Goal: Information Seeking & Learning: Learn about a topic

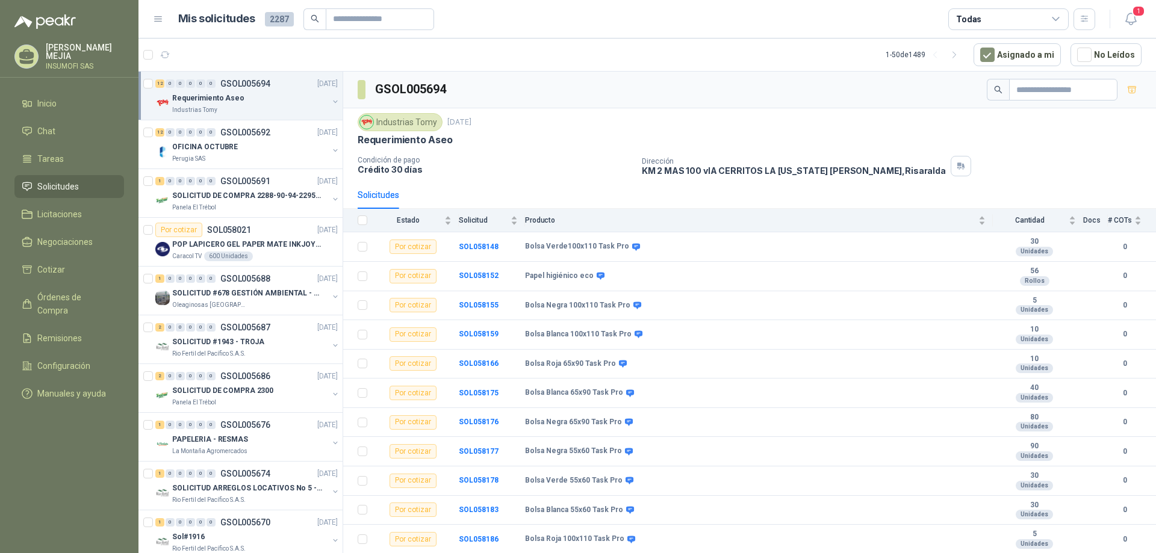
scroll to position [26, 0]
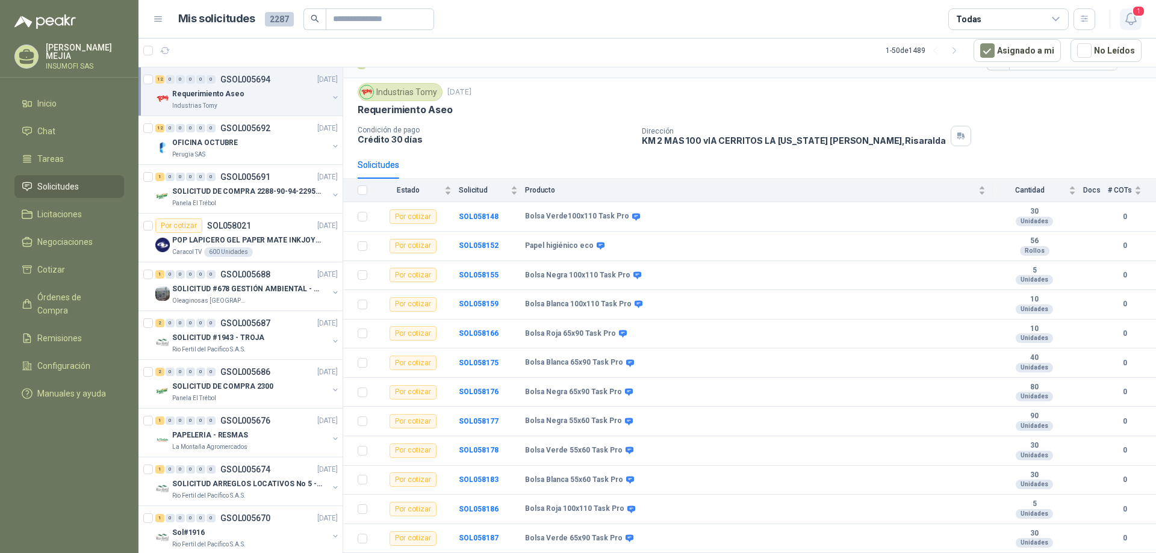
click at [1138, 15] on span "1" at bounding box center [1138, 10] width 13 height 11
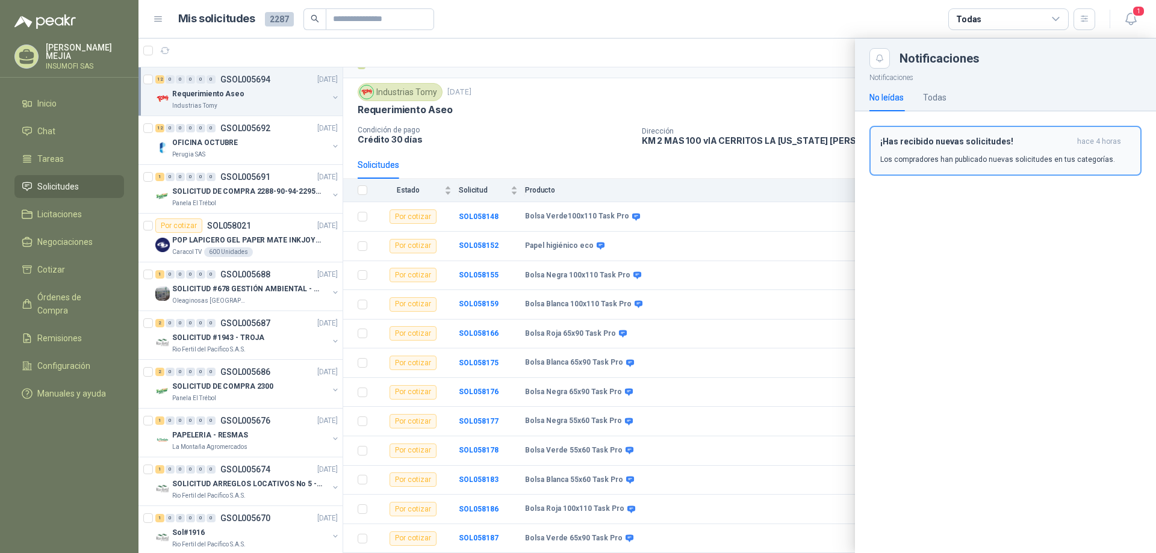
click at [955, 157] on p "Los compradores han publicado nuevas solicitudes en tus categorías." at bounding box center [998, 159] width 235 height 11
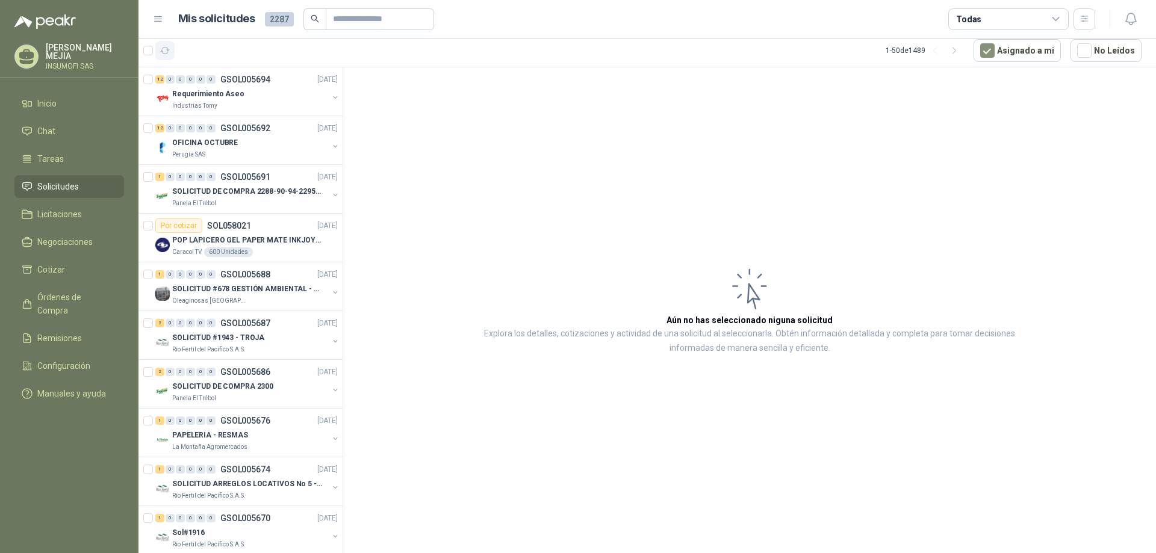
click at [168, 49] on icon "button" at bounding box center [165, 51] width 9 height 6
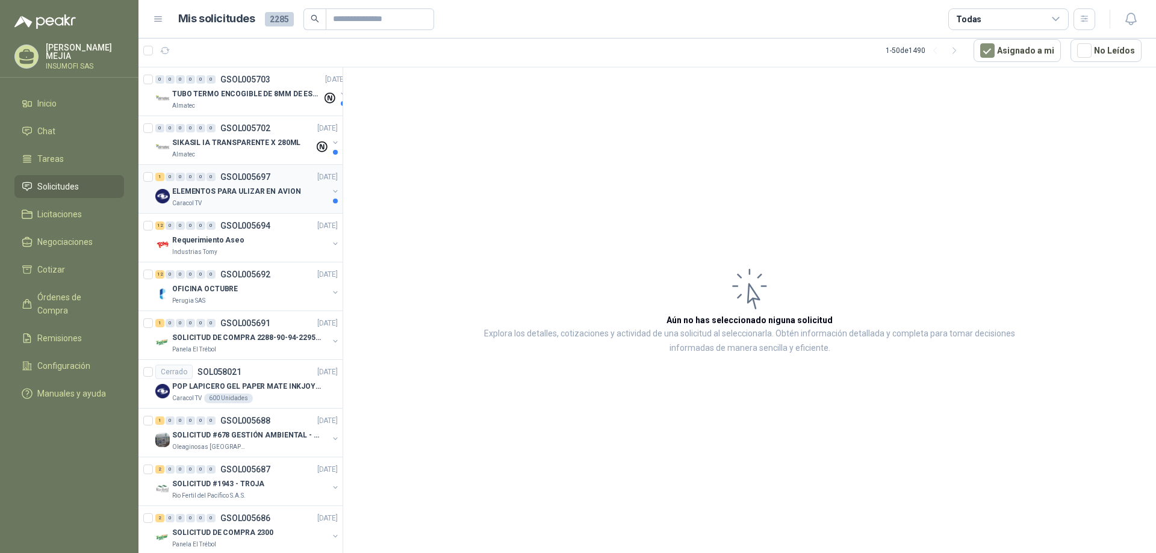
click at [257, 193] on p "ELEMENTOS PARA ULIZAR EN AVION" at bounding box center [236, 191] width 128 height 11
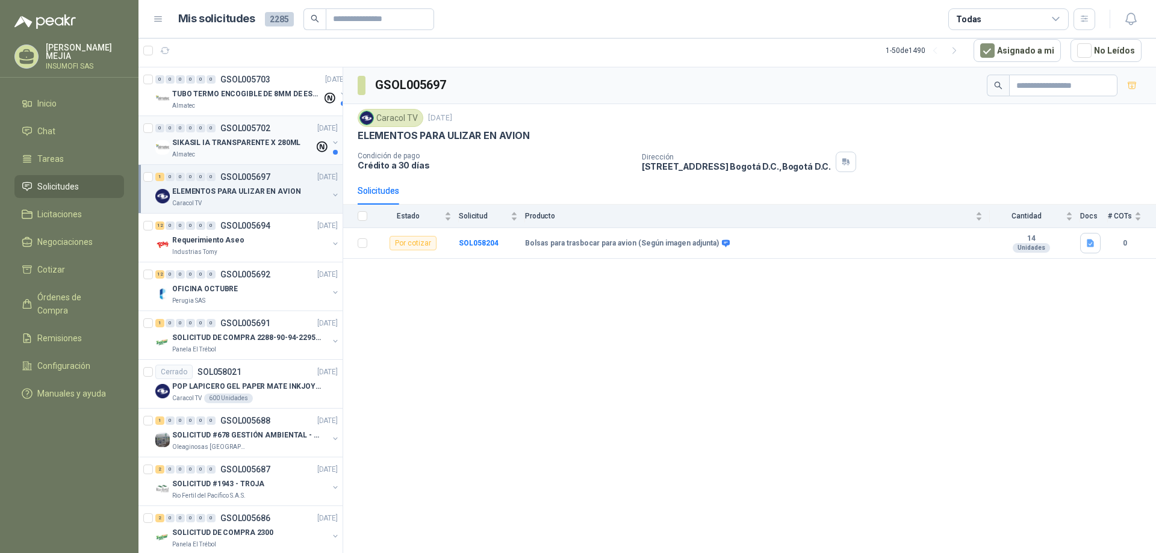
click at [259, 144] on p "SIKASIL IA TRANSPARENTE X 280ML" at bounding box center [236, 142] width 128 height 11
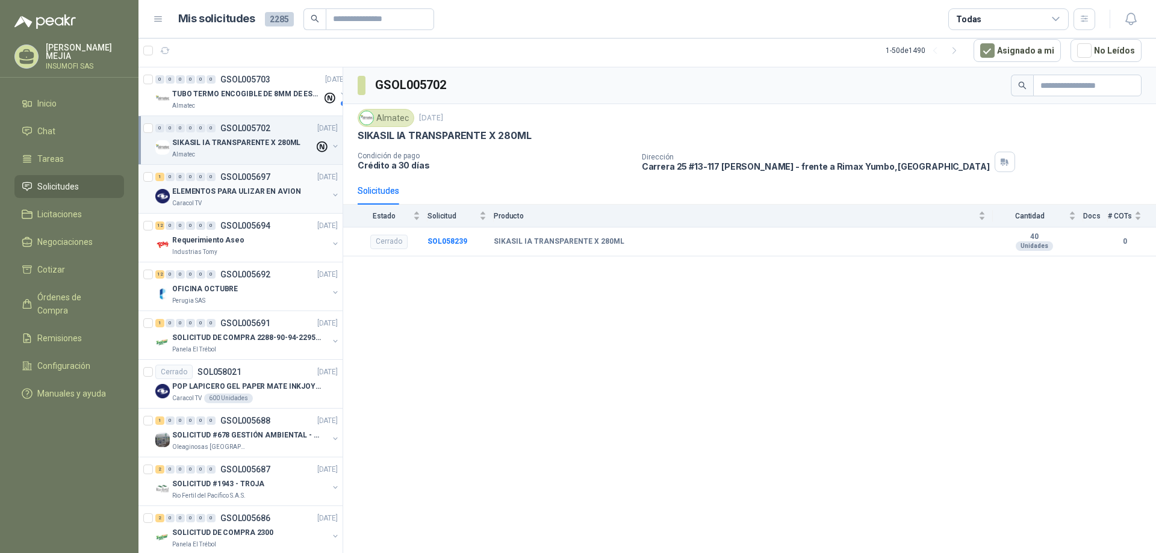
click at [252, 193] on p "ELEMENTOS PARA ULIZAR EN AVION" at bounding box center [236, 191] width 128 height 11
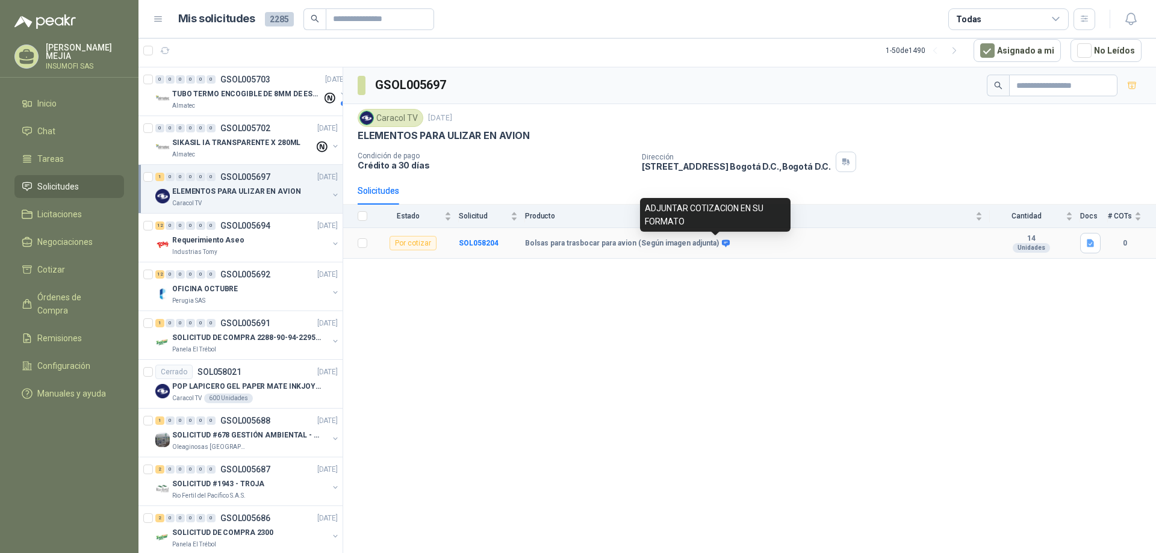
click at [722, 246] on icon at bounding box center [726, 243] width 8 height 7
click at [228, 139] on p "SIKASIL IA TRANSPARENTE X 280ML" at bounding box center [236, 142] width 128 height 11
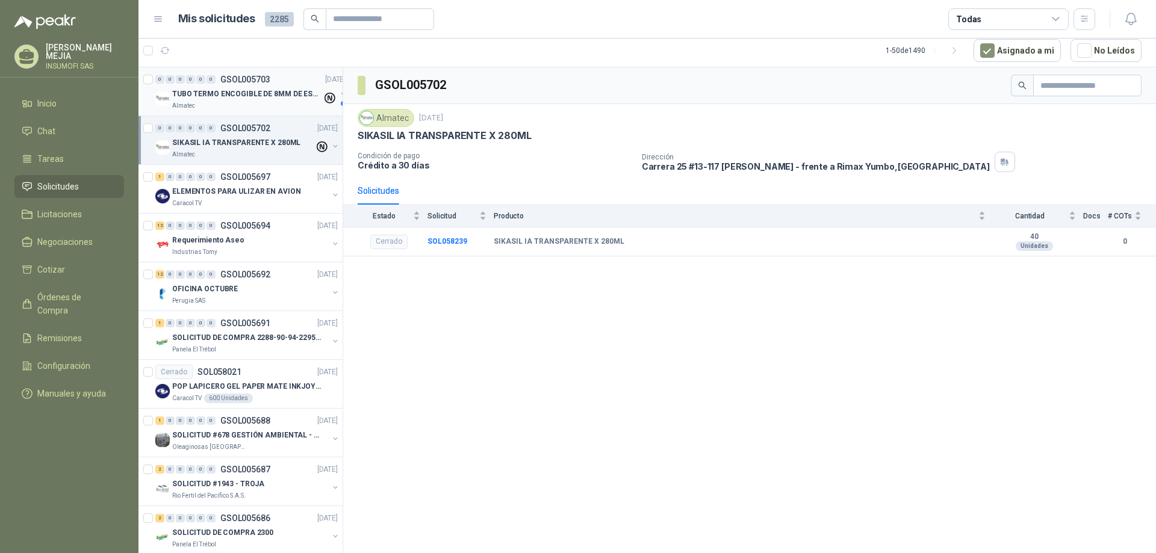
click at [226, 99] on p "TUBO TERMO ENCOGIBLE DE 8MM DE ESPESOR X 5CMS" at bounding box center [247, 94] width 150 height 11
